Goal: Check status: Check status

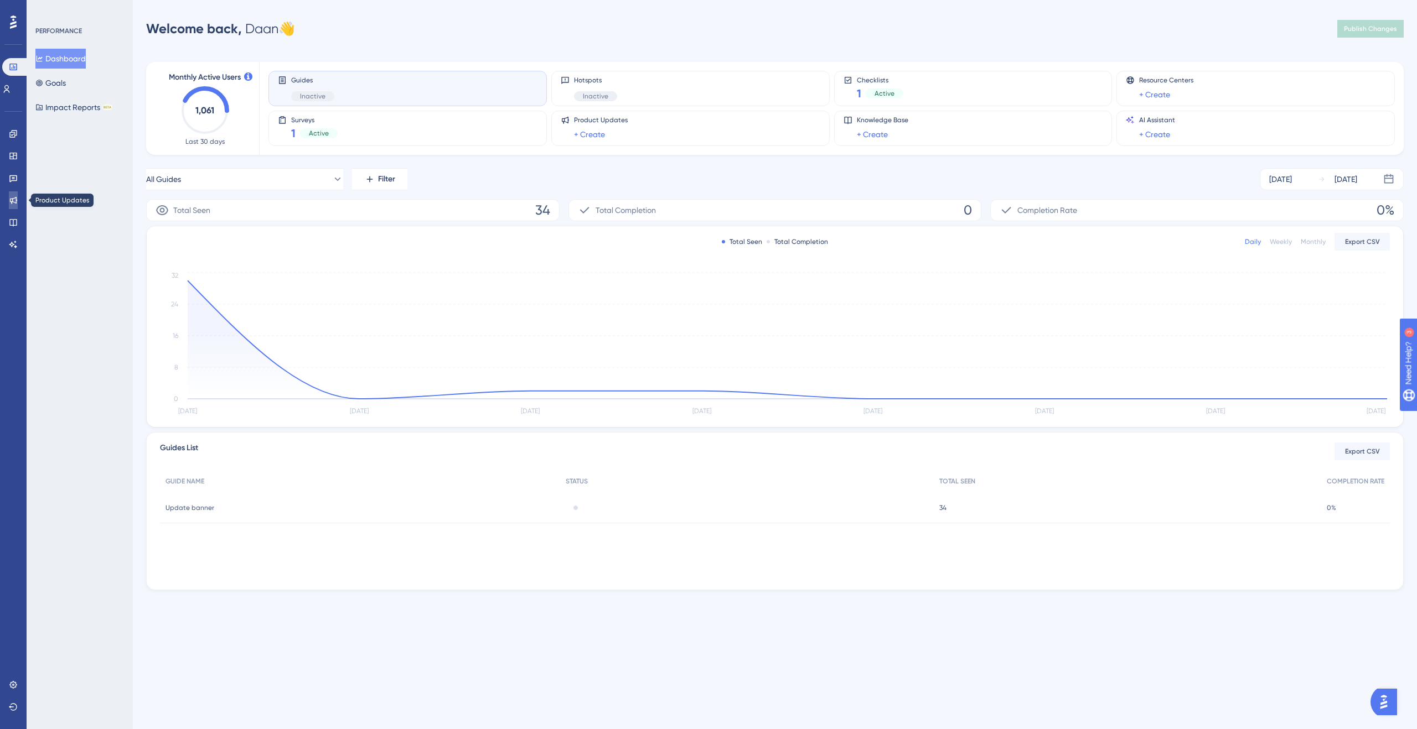
click at [15, 198] on icon at bounding box center [13, 200] width 7 height 7
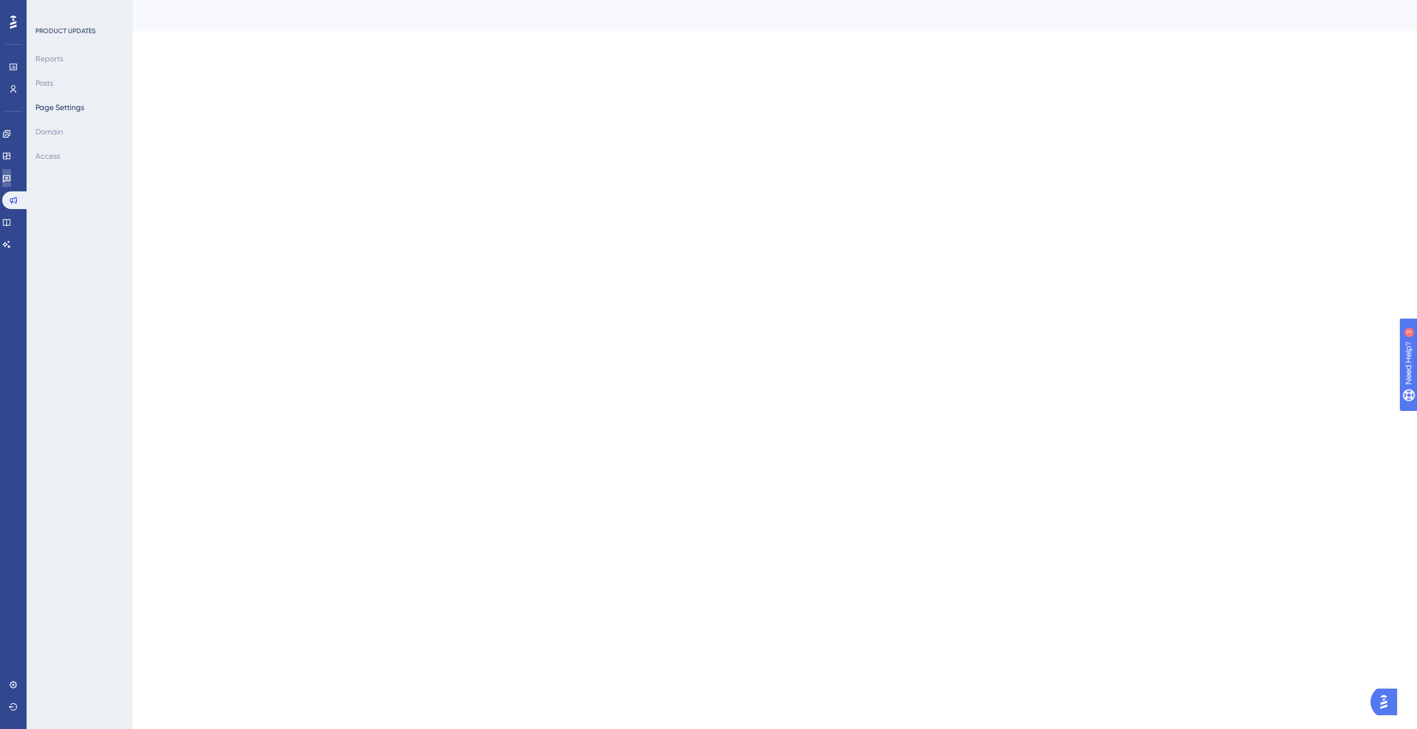
click at [10, 174] on icon at bounding box center [6, 178] width 9 height 9
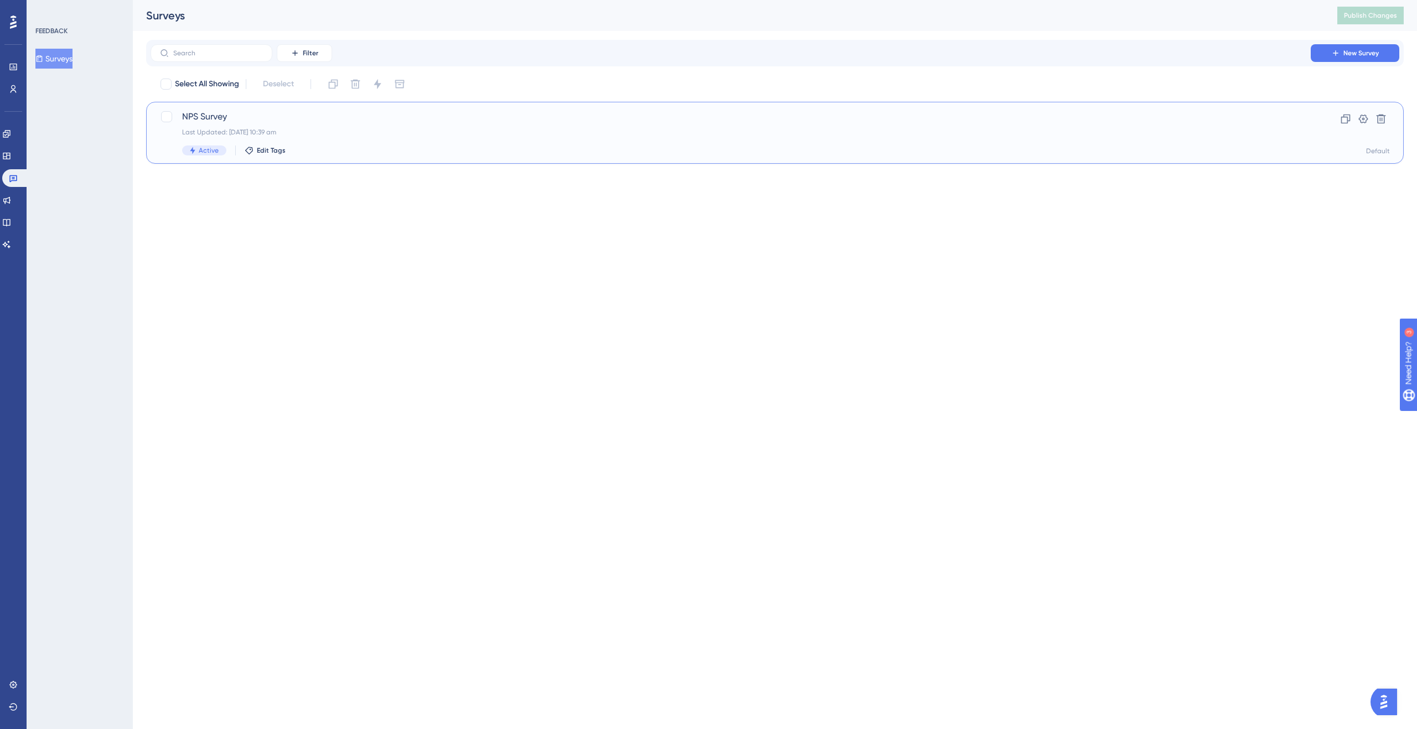
click at [279, 128] on div "Last Updated: [DATE] 10:39 am" at bounding box center [730, 132] width 1097 height 9
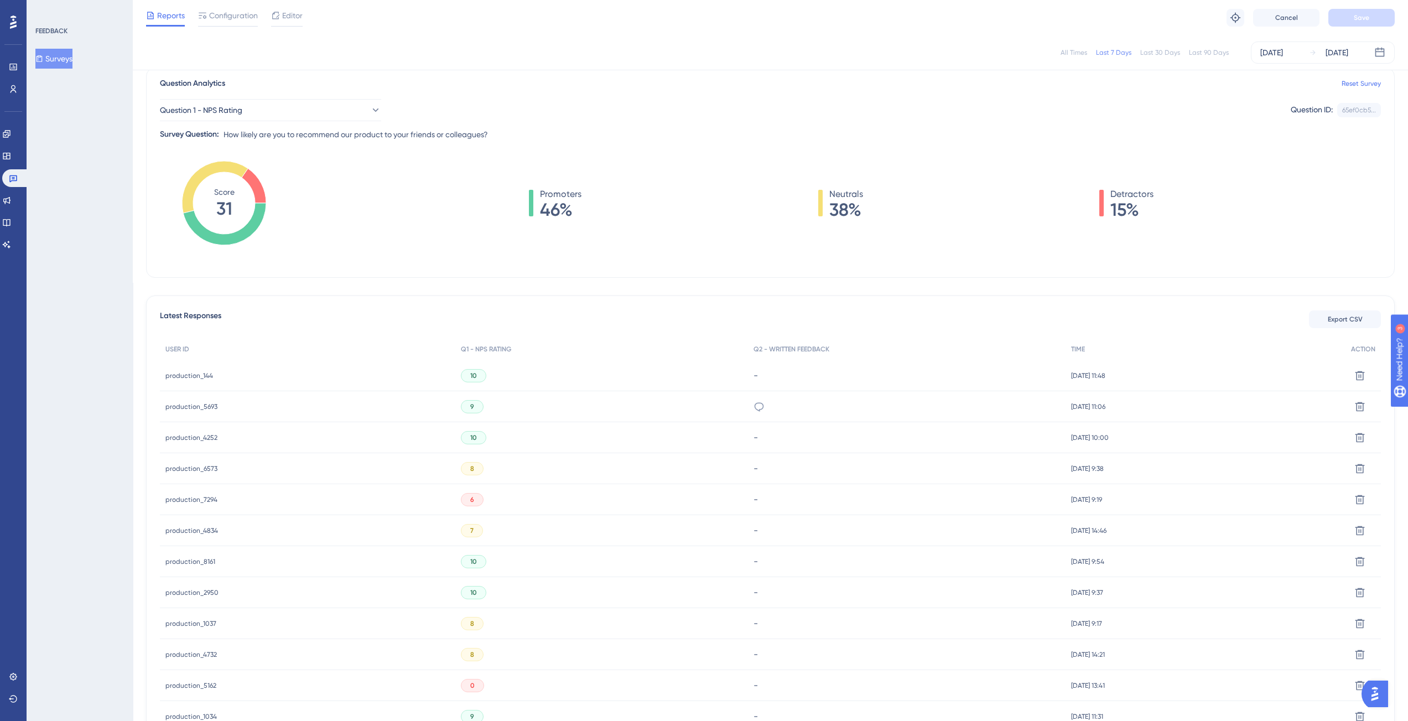
scroll to position [94, 0]
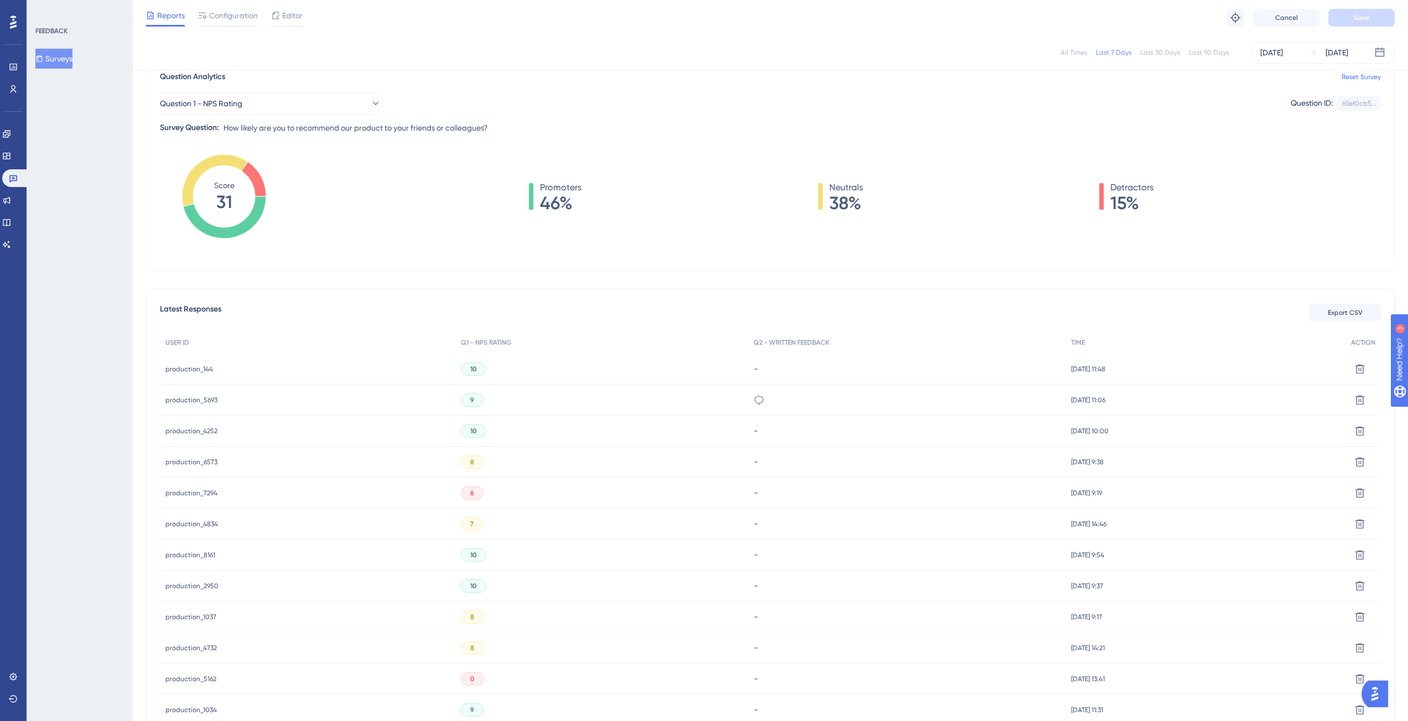
click at [205, 367] on span "production_144" at bounding box center [189, 369] width 48 height 9
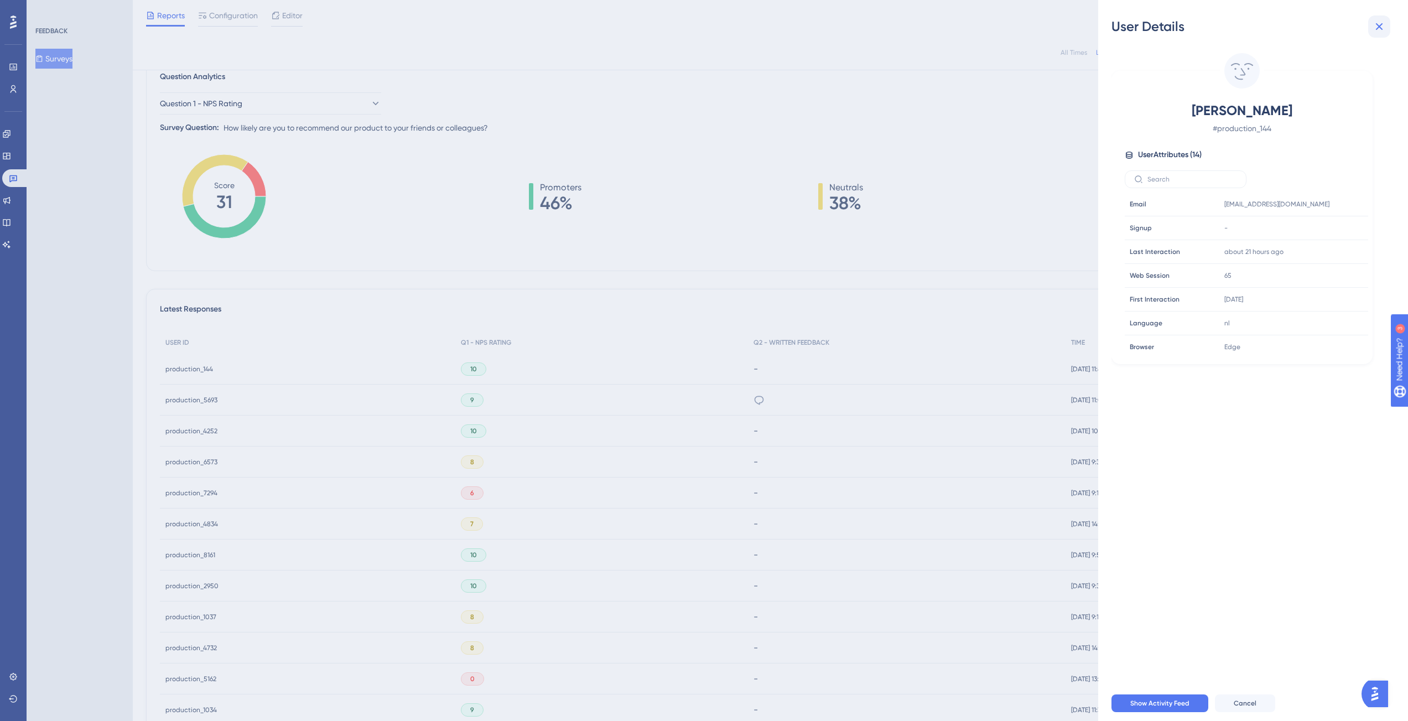
click at [1380, 22] on icon at bounding box center [1379, 26] width 13 height 13
